Goal: Task Accomplishment & Management: Use online tool/utility

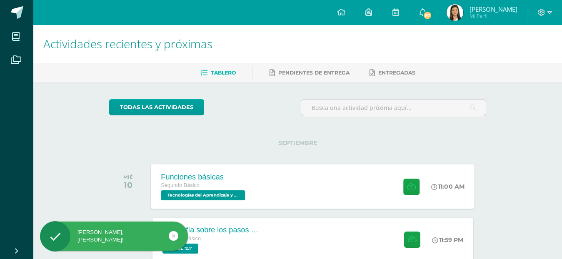
click at [319, 198] on div "Funciones básicas Segundo Básico Tecnologías del Aprendizaje y la Comunicación …" at bounding box center [313, 186] width 324 height 45
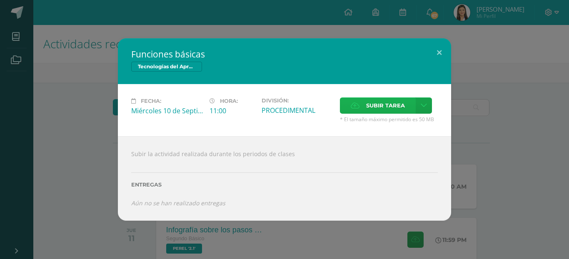
click at [377, 103] on span "Subir tarea" at bounding box center [385, 105] width 39 height 15
click at [0, 0] on input "Subir tarea" at bounding box center [0, 0] width 0 height 0
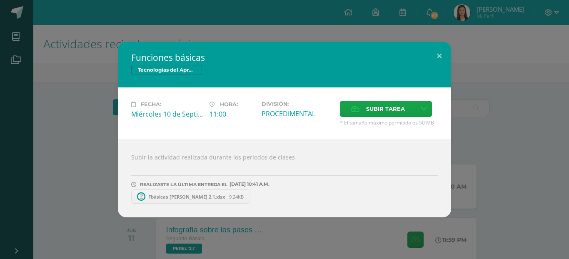
click at [182, 196] on span "Fbásicas [PERSON_NAME] 2.1.xlsx" at bounding box center [186, 197] width 85 height 6
click at [440, 54] on button at bounding box center [439, 56] width 24 height 28
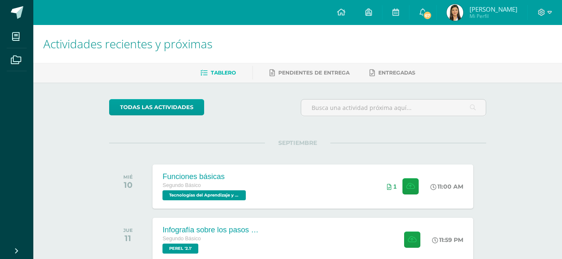
click at [546, 6] on div at bounding box center [545, 12] width 34 height 25
click at [542, 15] on icon at bounding box center [541, 12] width 7 height 7
click at [524, 61] on link "Cerrar sesión" at bounding box center [519, 57] width 66 height 12
